Goal: Task Accomplishment & Management: Manage account settings

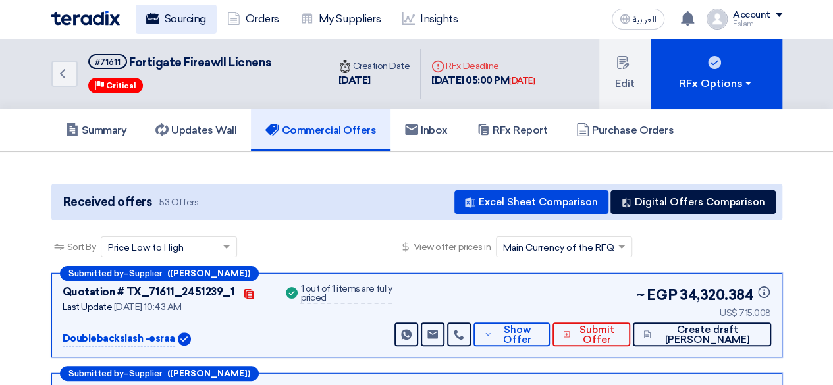
click at [159, 15] on link "Sourcing" at bounding box center [176, 19] width 81 height 29
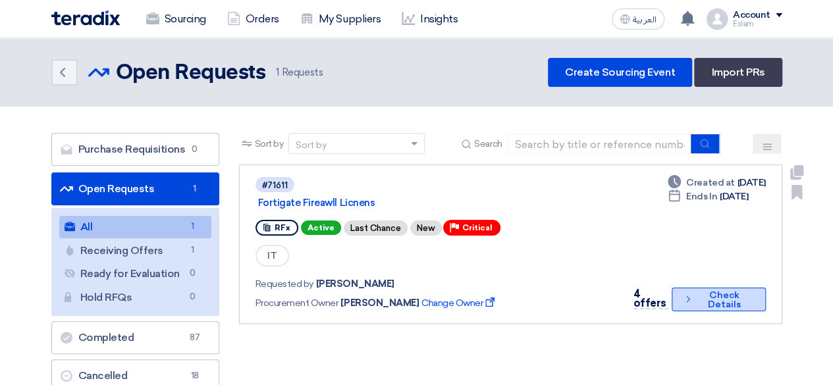
click at [685, 309] on button "Check details Check Details" at bounding box center [719, 300] width 94 height 24
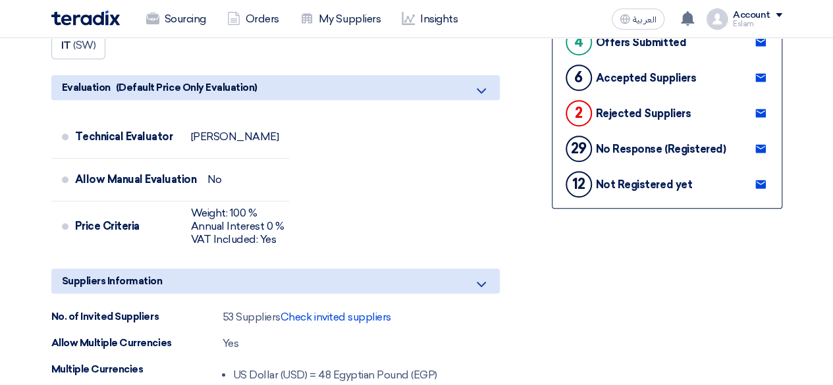
scroll to position [395, 0]
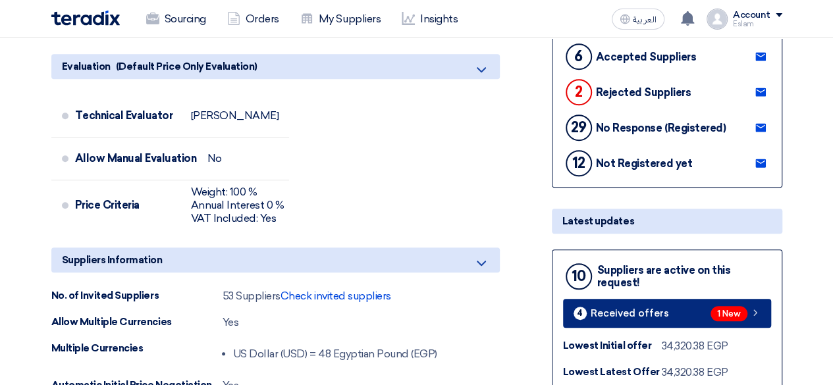
click at [652, 316] on span "Received offers" at bounding box center [630, 314] width 78 height 10
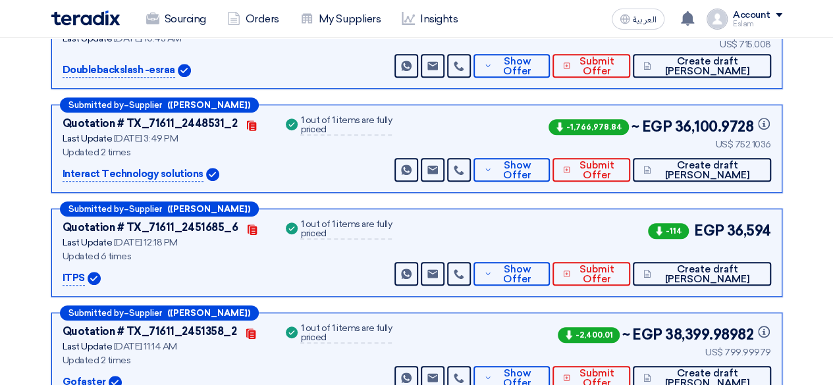
scroll to position [335, 0]
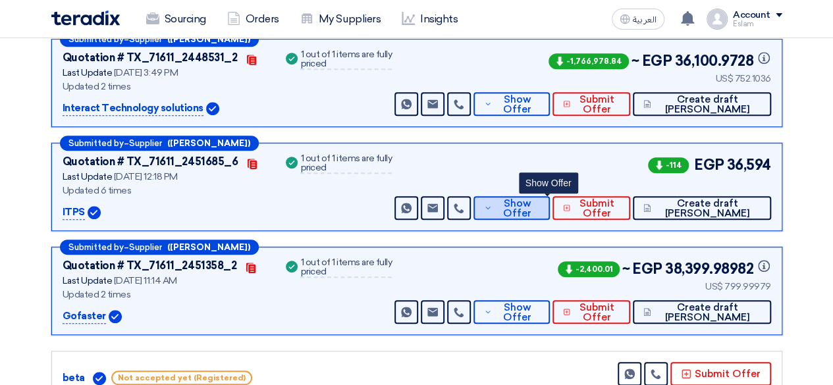
click at [528, 208] on button "Show Offer" at bounding box center [512, 208] width 76 height 24
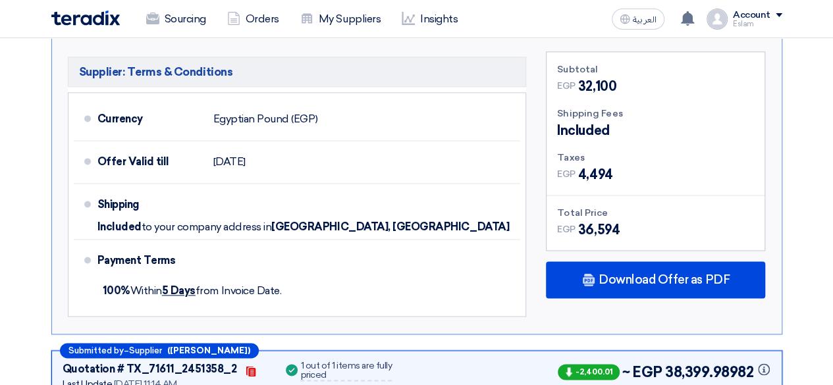
scroll to position [928, 0]
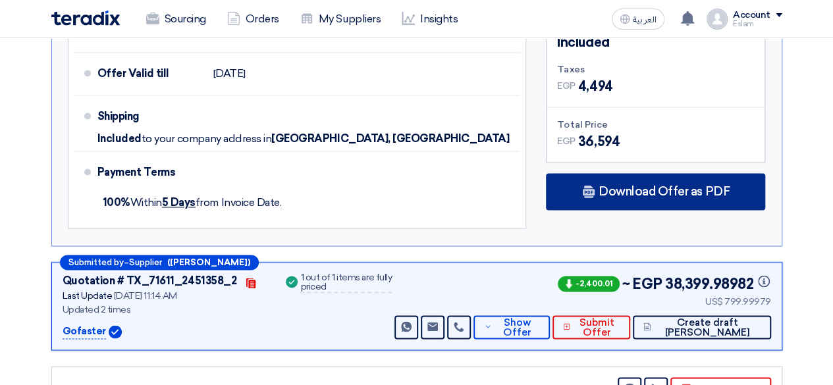
click at [588, 194] on icon at bounding box center [588, 191] width 13 height 13
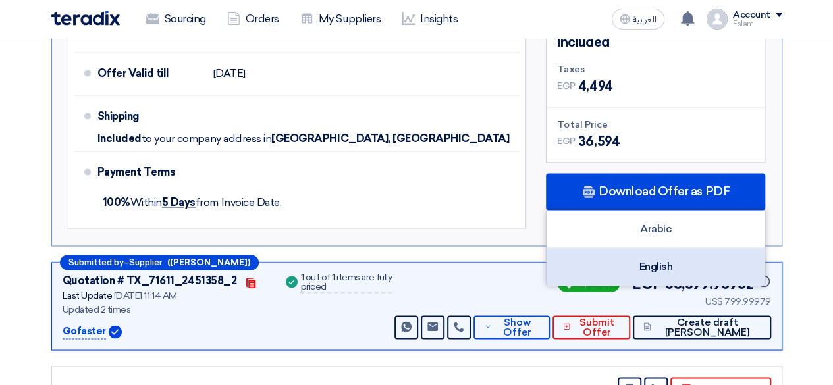
click at [635, 259] on div "English" at bounding box center [656, 266] width 218 height 37
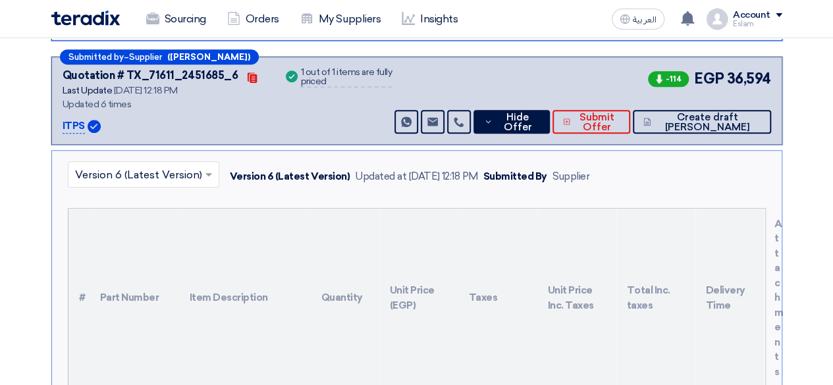
scroll to position [401, 0]
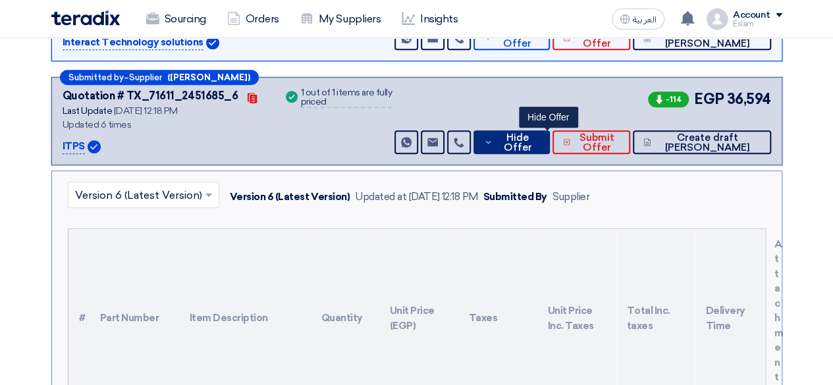
click at [539, 146] on span "Hide Offer" at bounding box center [517, 143] width 43 height 20
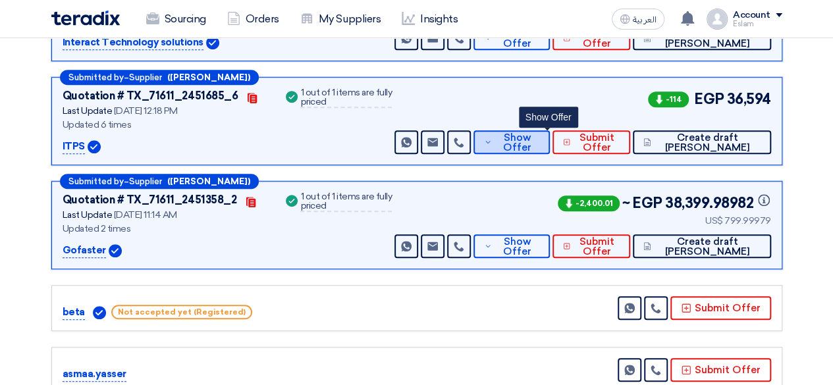
click at [539, 151] on span "Show Offer" at bounding box center [516, 143] width 43 height 20
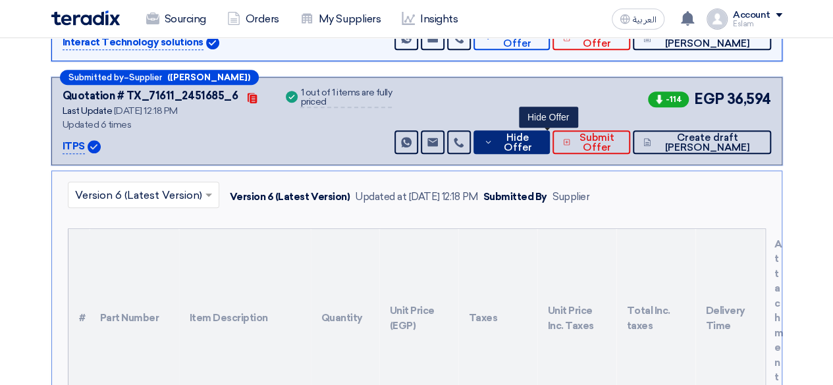
click at [539, 145] on span "Hide Offer" at bounding box center [517, 143] width 43 height 20
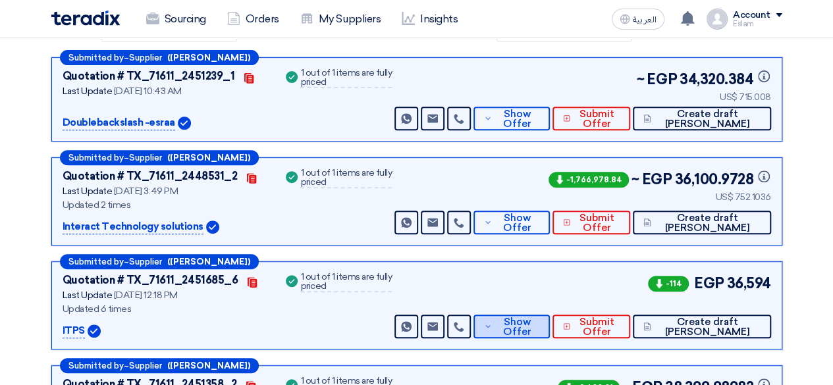
scroll to position [203, 0]
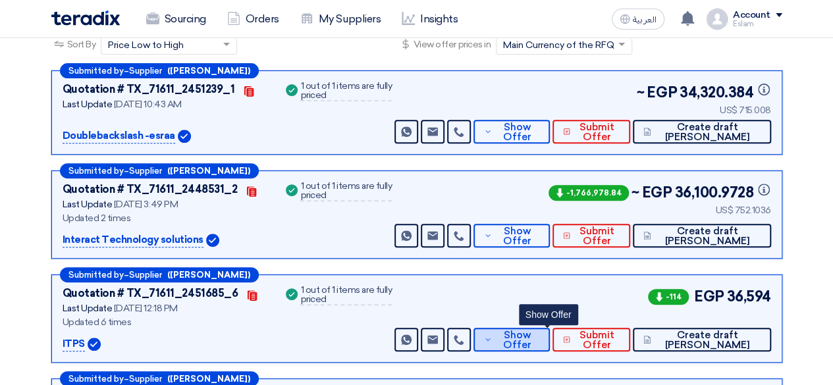
click at [539, 345] on span "Show Offer" at bounding box center [516, 341] width 43 height 20
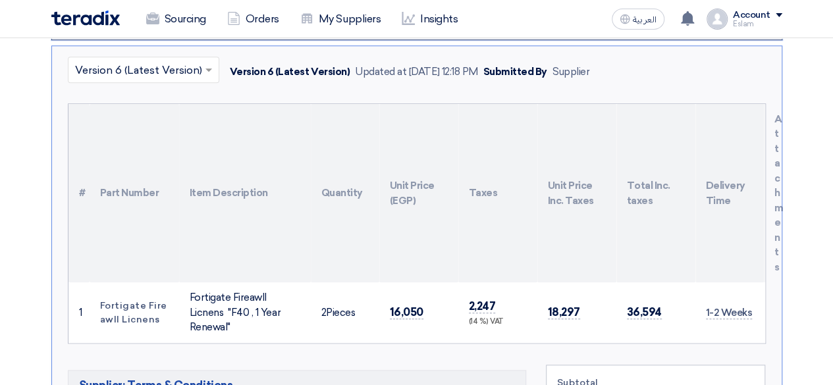
scroll to position [532, 0]
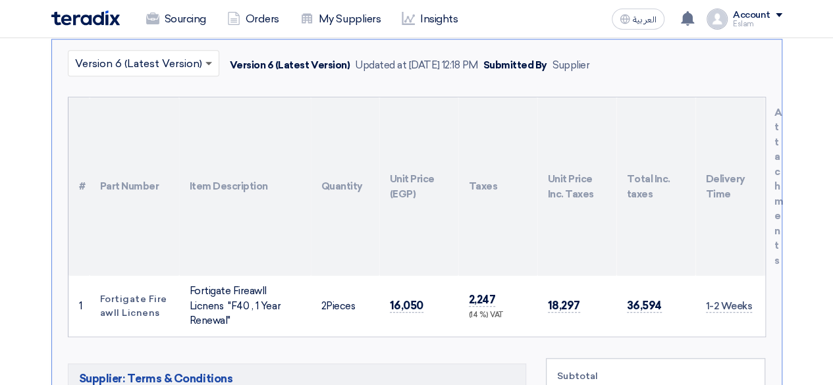
click at [206, 62] on span at bounding box center [209, 64] width 7 height 5
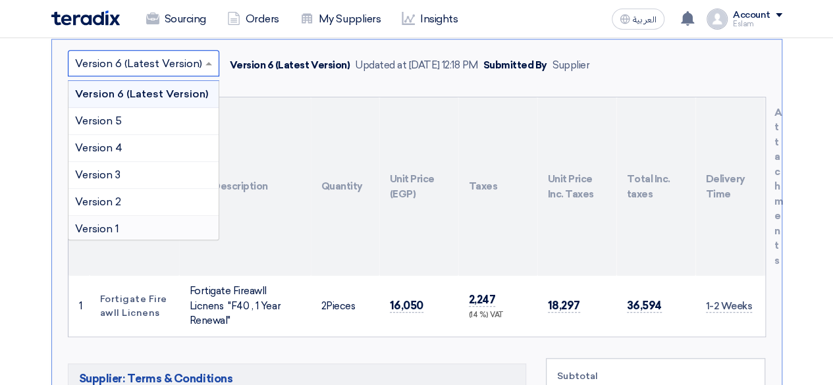
click at [149, 223] on div "Version 1" at bounding box center [144, 229] width 150 height 26
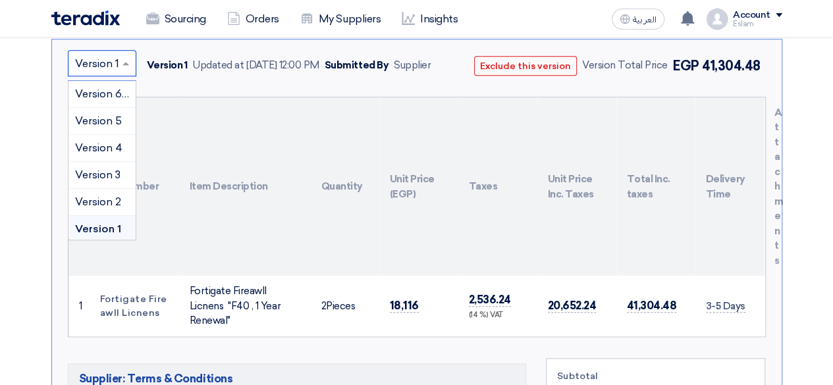
click at [124, 72] on div "× Version 1" at bounding box center [102, 63] width 69 height 26
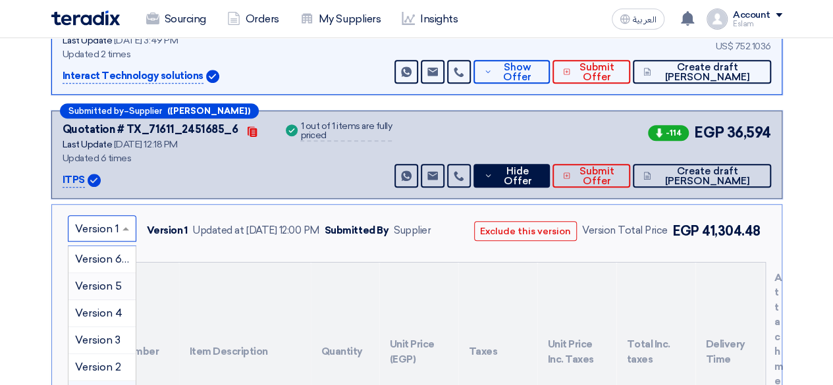
scroll to position [401, 0]
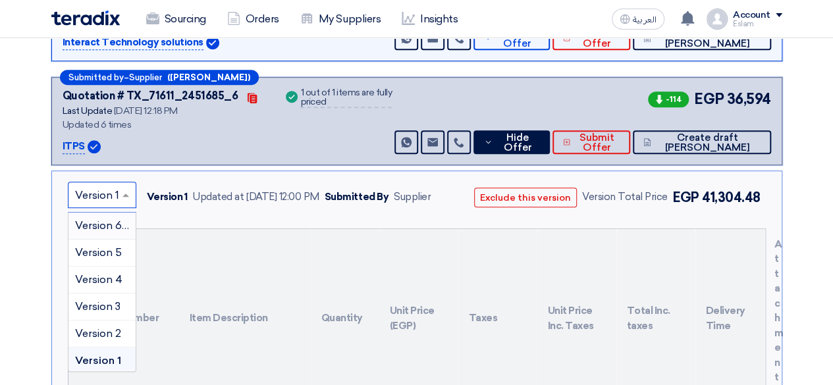
click at [98, 224] on span "Version 6 (Latest Version)" at bounding box center [138, 225] width 127 height 13
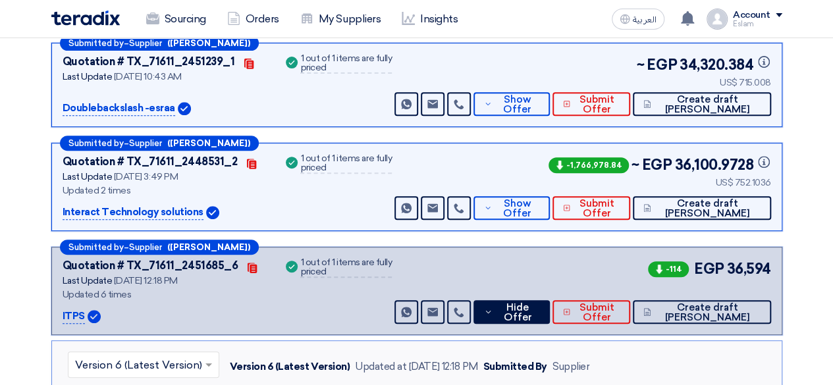
scroll to position [269, 0]
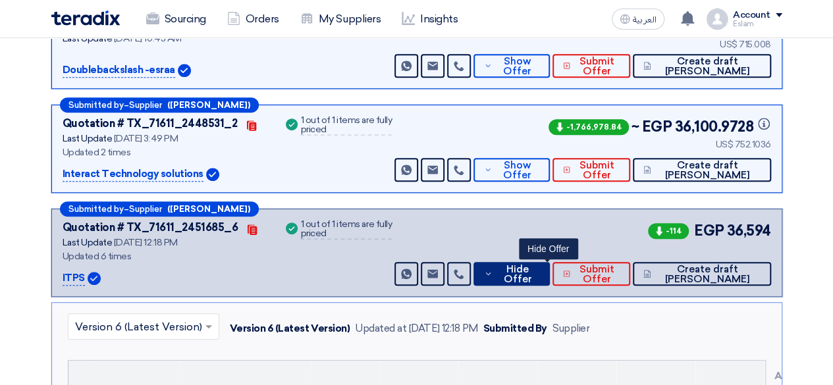
click at [533, 267] on span "Hide Offer" at bounding box center [517, 275] width 43 height 20
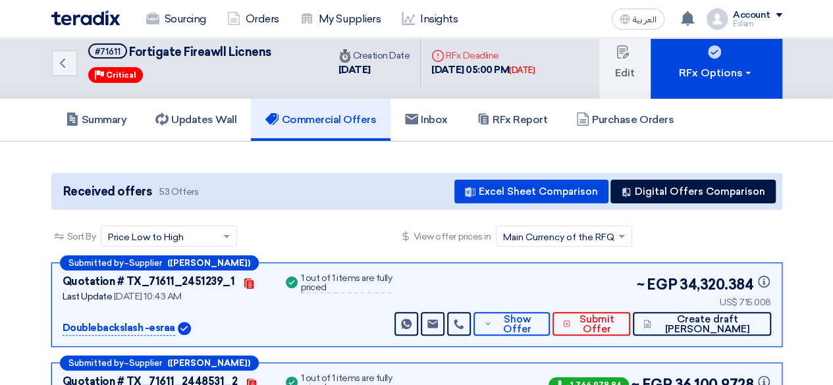
scroll to position [0, 0]
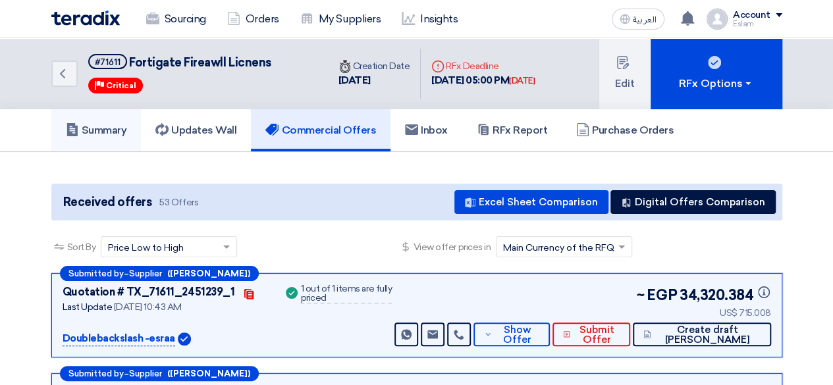
click at [103, 120] on link "Summary" at bounding box center [96, 130] width 90 height 42
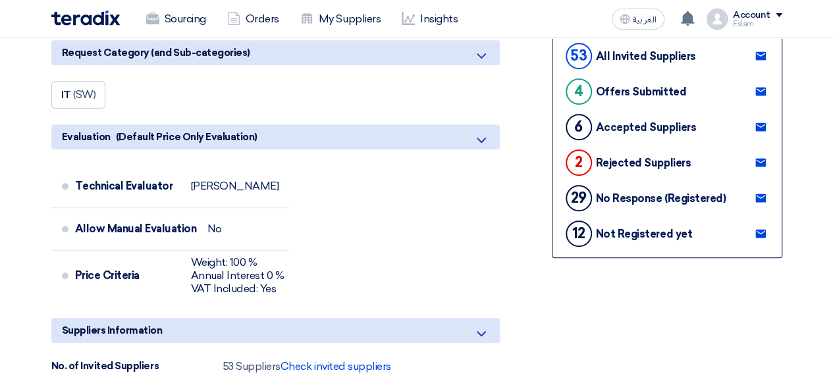
scroll to position [329, 0]
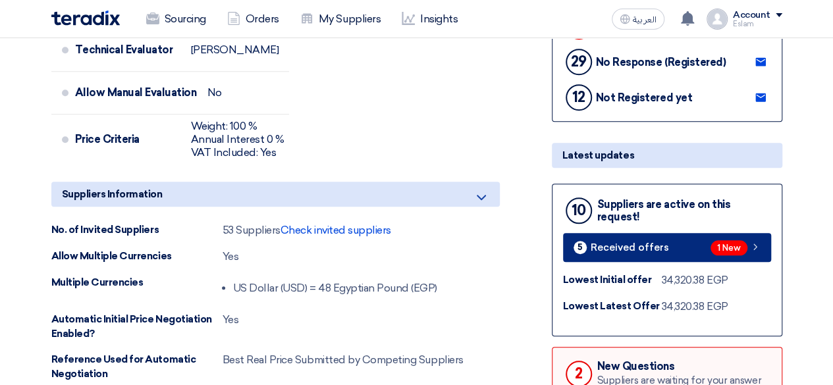
click at [648, 243] on span "Received offers" at bounding box center [630, 248] width 78 height 10
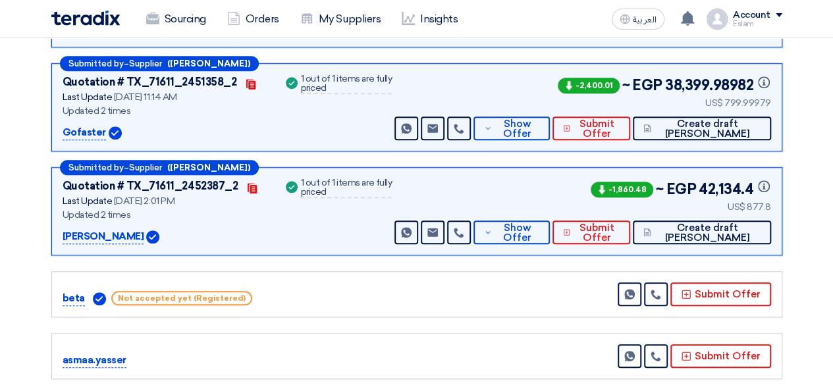
scroll to position [532, 0]
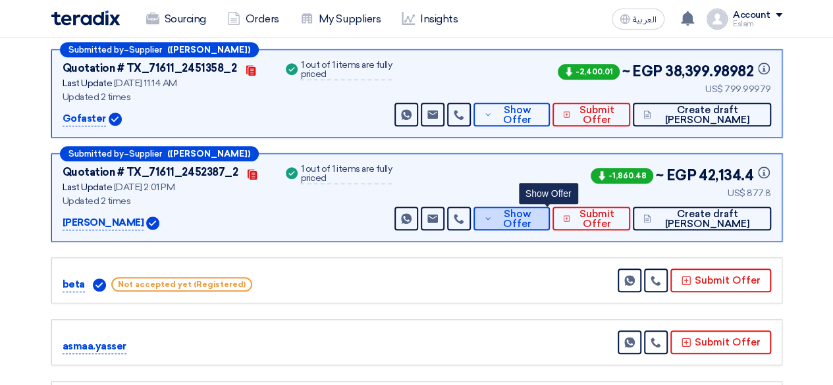
click at [535, 212] on span "Show Offer" at bounding box center [516, 219] width 43 height 20
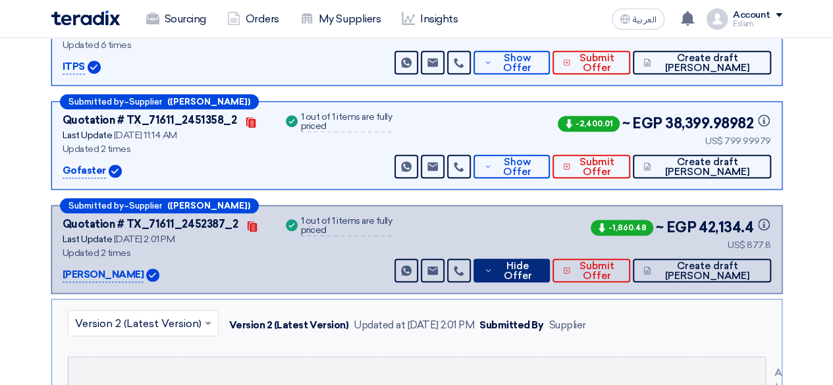
scroll to position [466, 0]
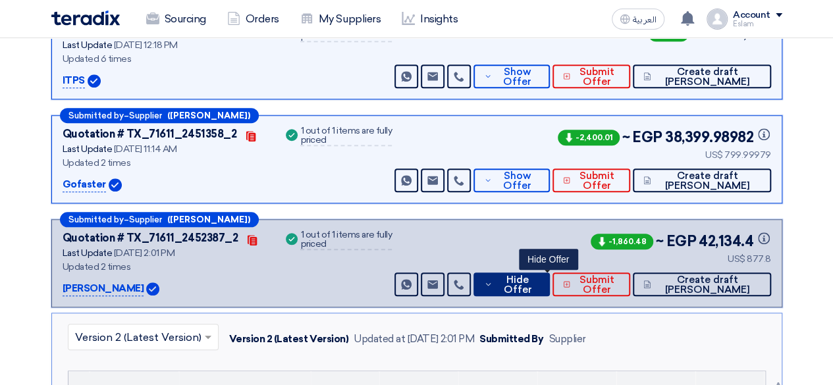
click at [493, 285] on icon at bounding box center [488, 284] width 9 height 11
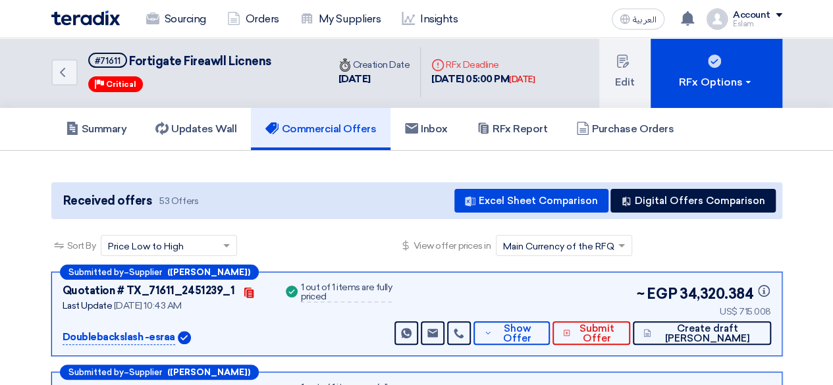
scroll to position [0, 0]
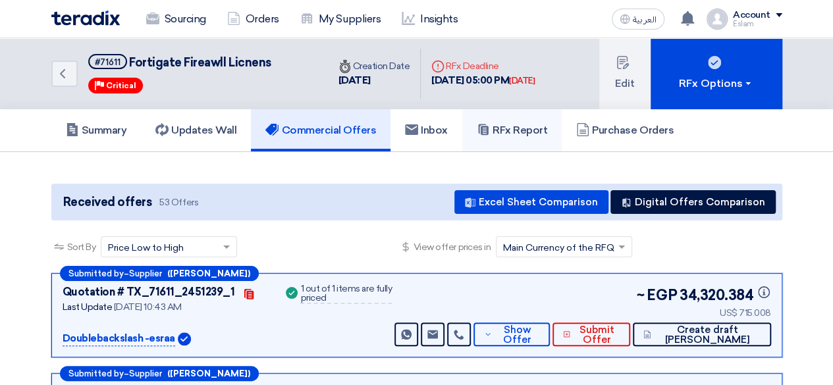
click at [474, 131] on link "RFx Report" at bounding box center [511, 130] width 99 height 42
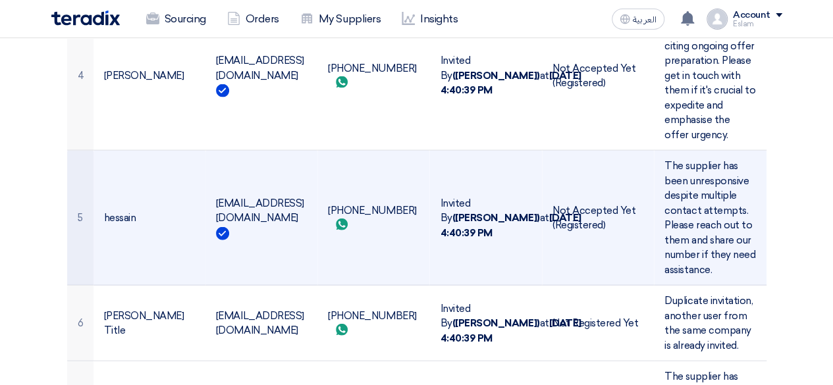
scroll to position [1395, 0]
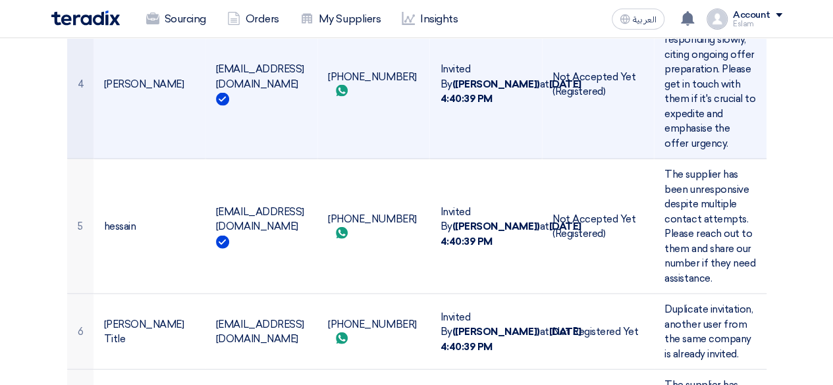
click at [377, 121] on td "[PHONE_NUMBER] Send whatsApp message" at bounding box center [374, 84] width 112 height 150
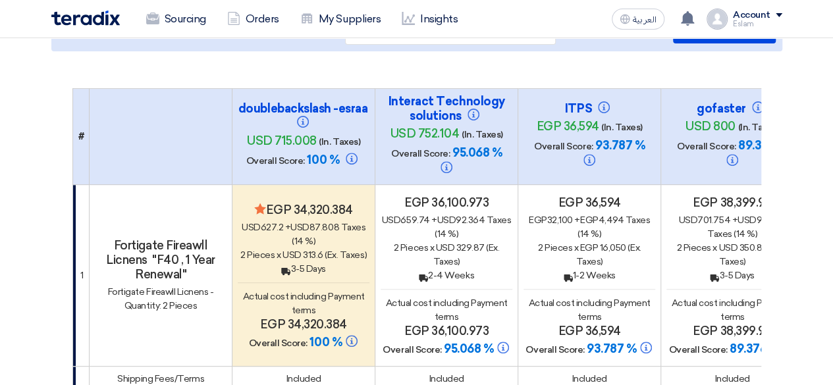
scroll to position [143, 0]
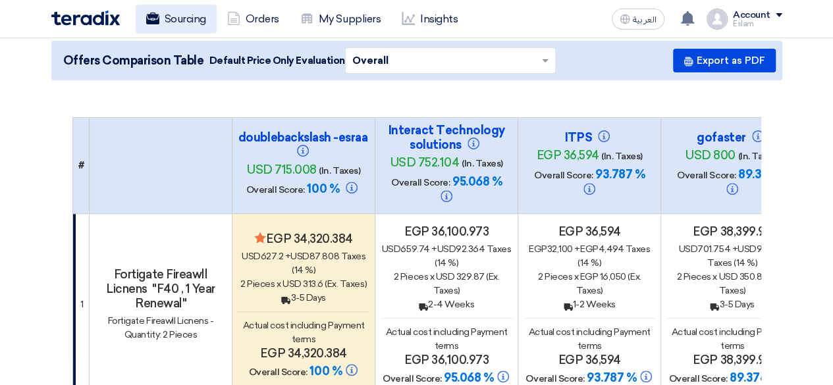
click at [178, 32] on link "Sourcing" at bounding box center [176, 19] width 81 height 29
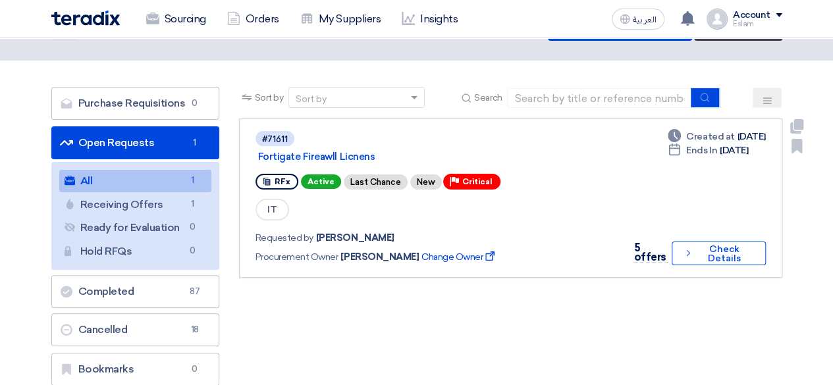
scroll to position [66, 0]
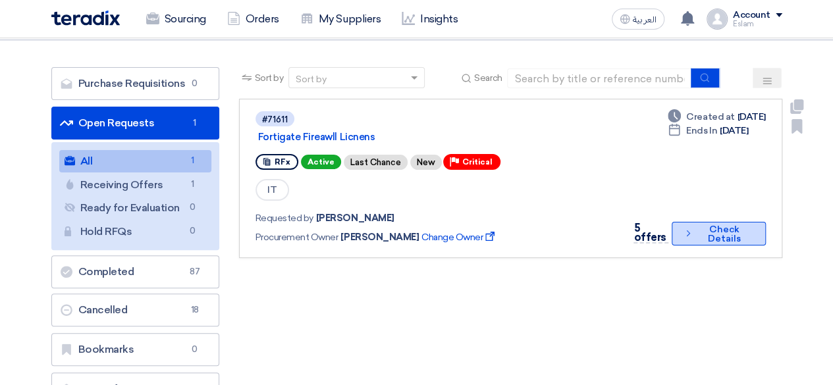
click at [739, 243] on button "Check details Check Details" at bounding box center [719, 234] width 94 height 24
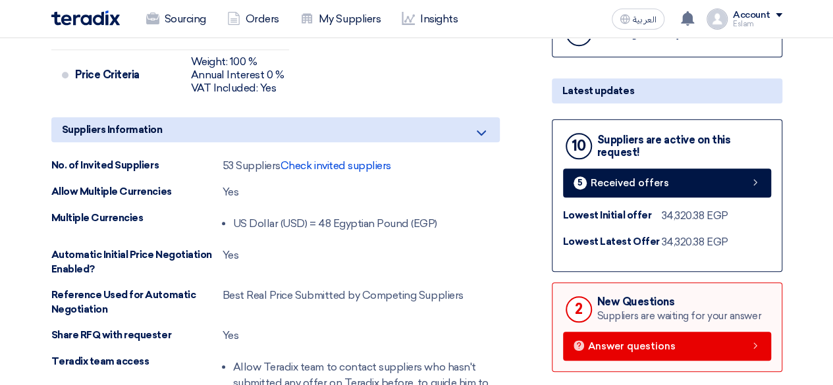
scroll to position [527, 0]
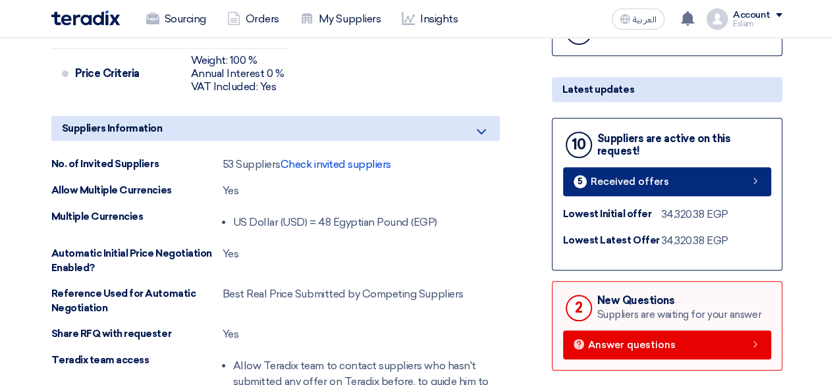
click at [665, 177] on span "Received offers" at bounding box center [630, 182] width 78 height 10
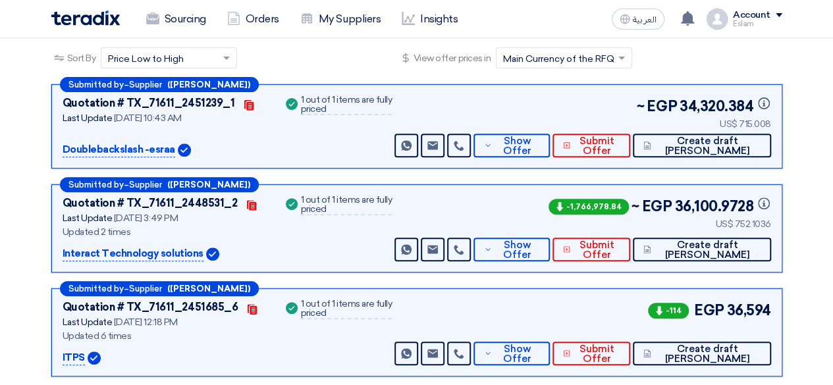
scroll to position [532, 0]
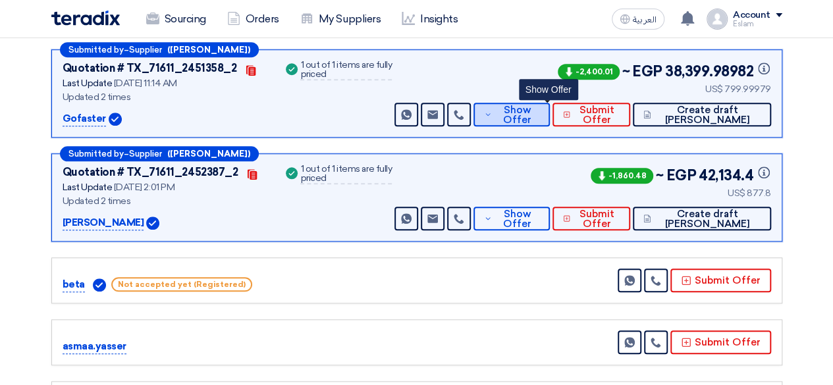
click at [534, 117] on span "Show Offer" at bounding box center [516, 115] width 43 height 20
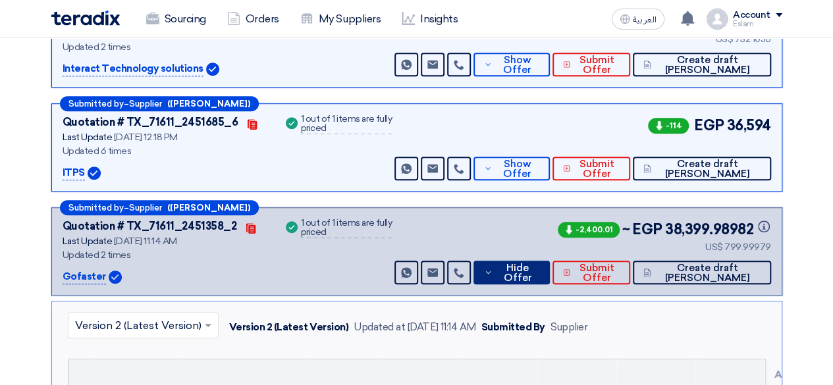
scroll to position [401, 0]
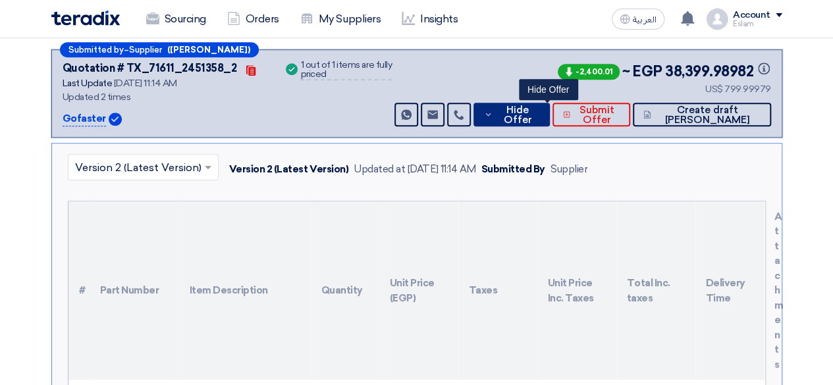
click at [539, 115] on span "Hide Offer" at bounding box center [517, 115] width 43 height 20
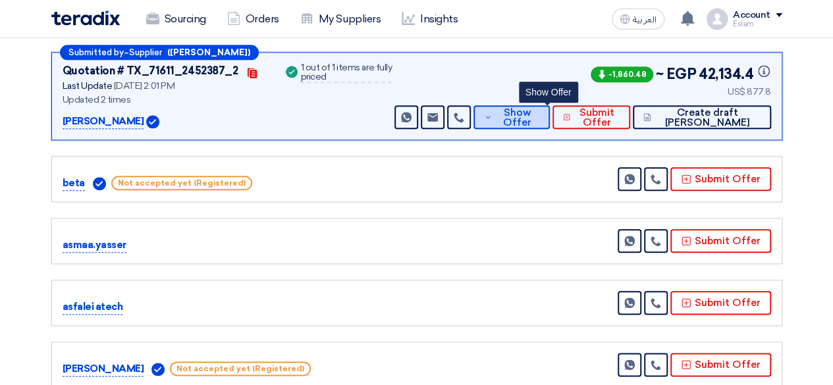
scroll to position [664, 0]
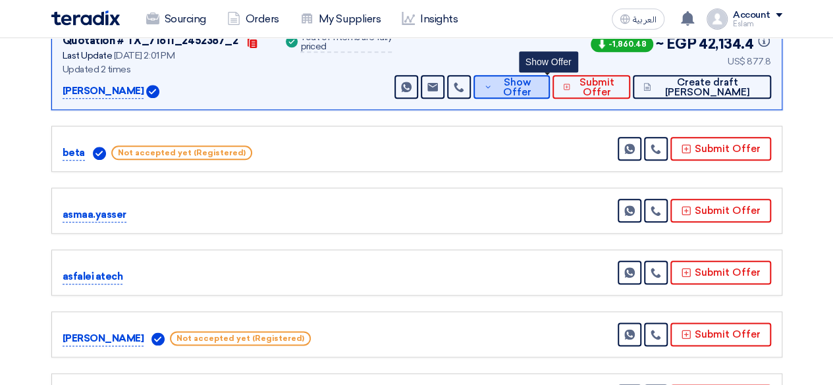
click at [539, 94] on span "Show Offer" at bounding box center [516, 88] width 43 height 20
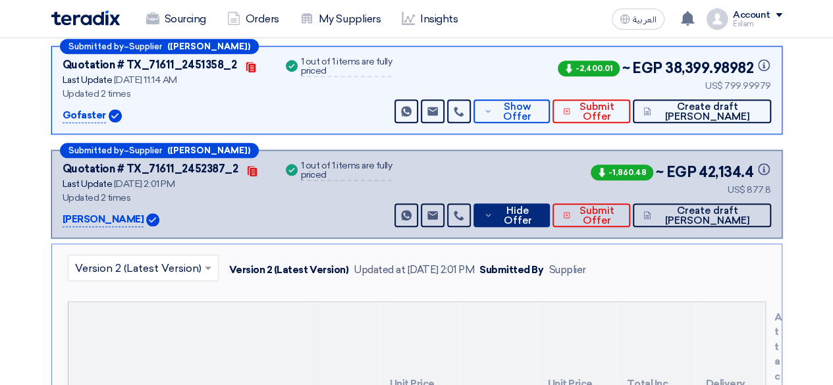
scroll to position [532, 0]
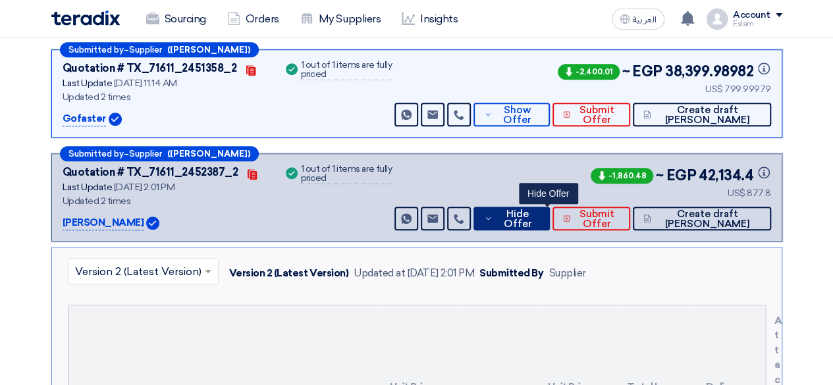
click at [539, 210] on span "Hide Offer" at bounding box center [517, 219] width 43 height 20
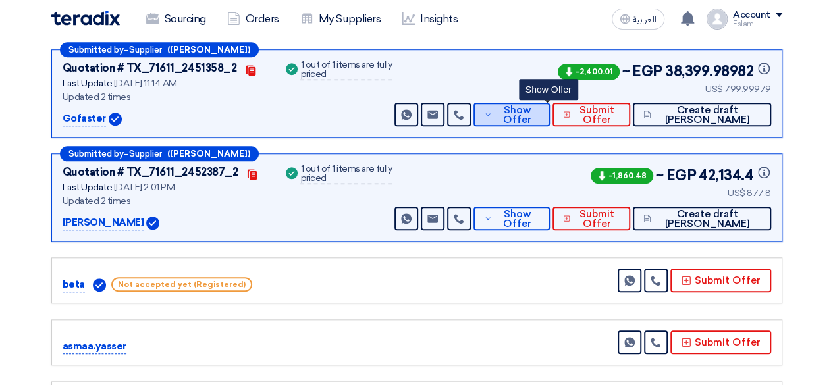
click at [531, 117] on span "Show Offer" at bounding box center [516, 115] width 43 height 20
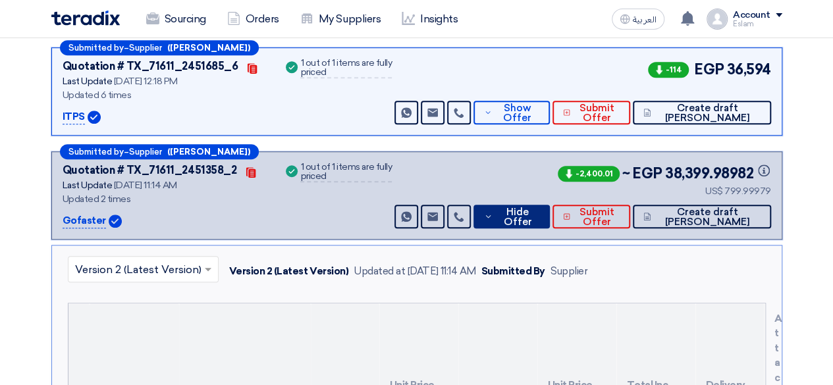
scroll to position [401, 0]
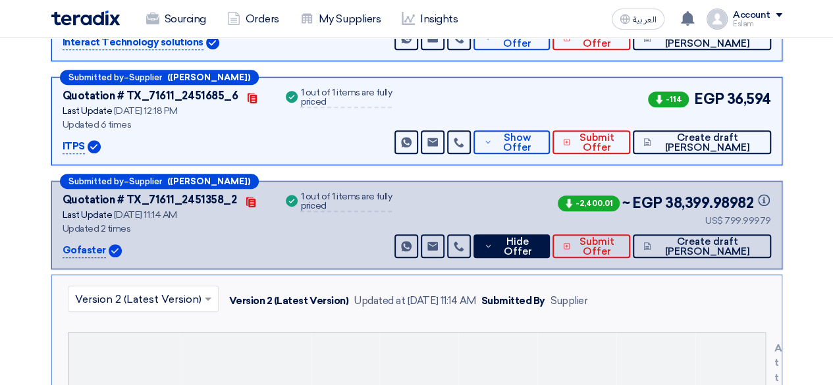
click at [544, 229] on div "-2,400.01 ~ EGP 38,399.98982 Info US$ 799.99979 Send Message" at bounding box center [581, 225] width 379 height 66
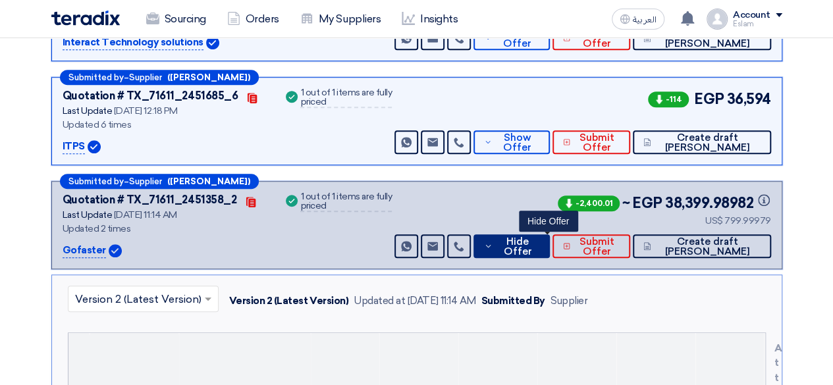
click at [539, 254] on span "Hide Offer" at bounding box center [517, 247] width 43 height 20
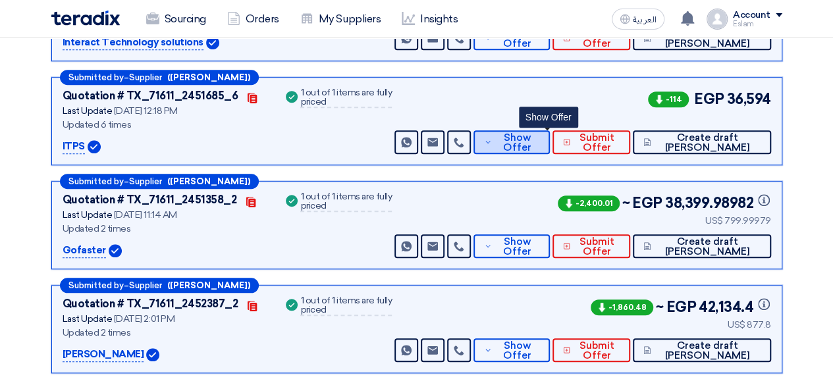
click at [531, 135] on span "Show Offer" at bounding box center [516, 143] width 43 height 20
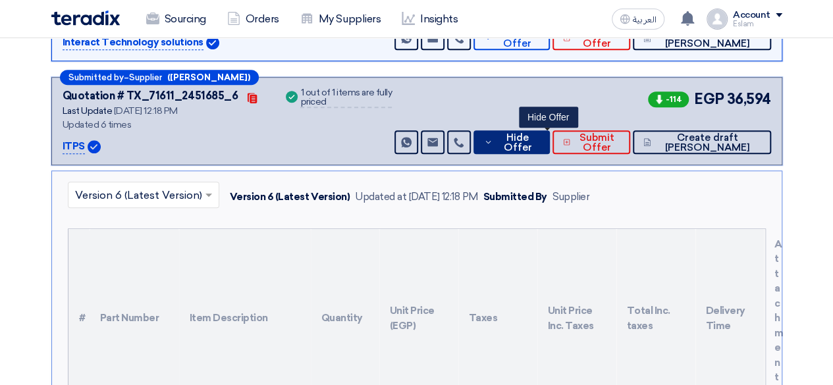
click at [531, 136] on span "Hide Offer" at bounding box center [517, 143] width 43 height 20
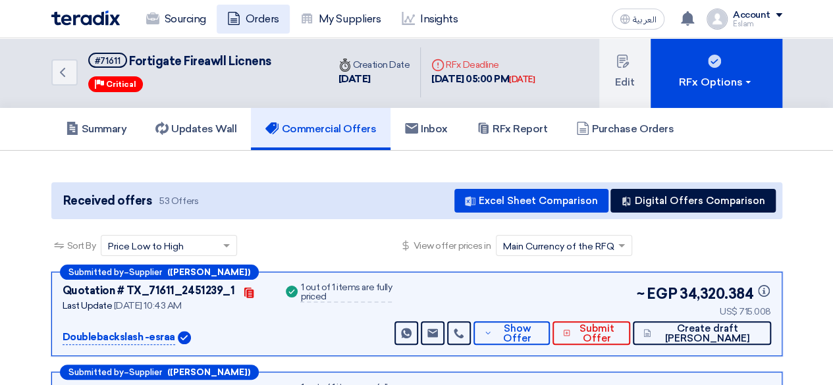
scroll to position [0, 0]
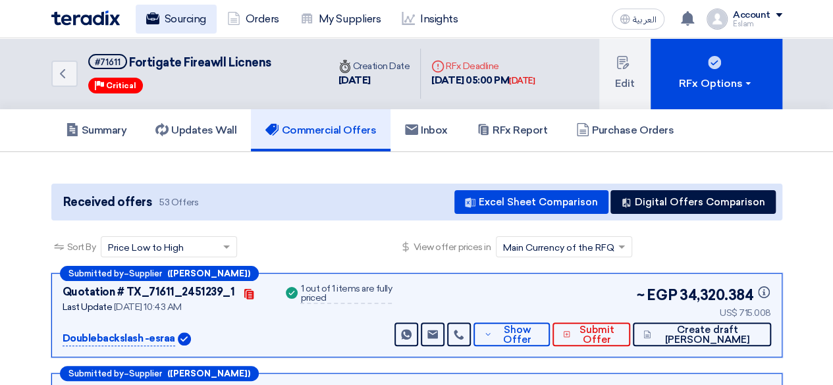
click at [181, 16] on link "Sourcing" at bounding box center [176, 19] width 81 height 29
